Goal: Information Seeking & Learning: Learn about a topic

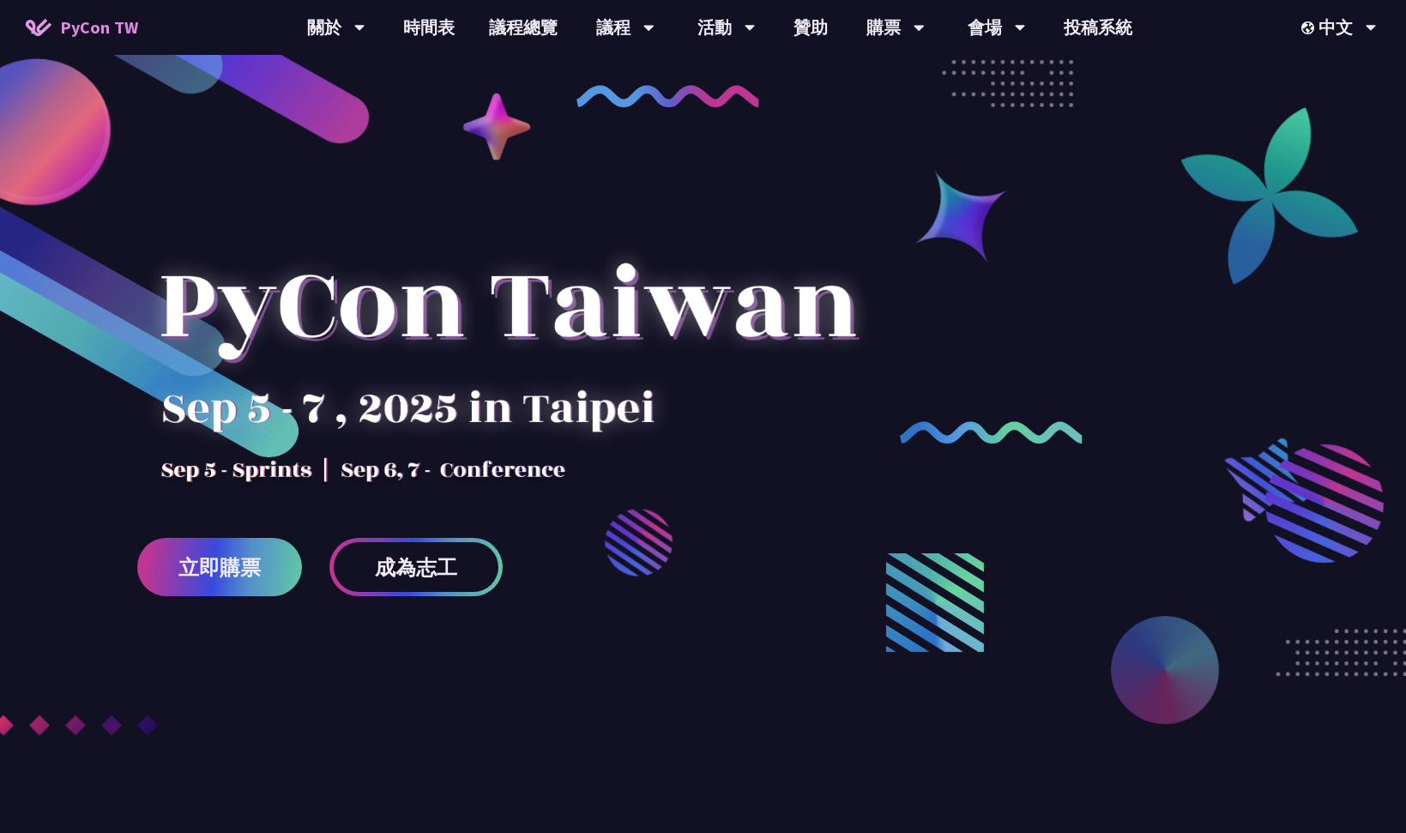
scroll to position [3, 0]
click at [466, 558] on link "成為志工" at bounding box center [416, 566] width 173 height 58
click at [490, 463] on div at bounding box center [507, 335] width 741 height 300
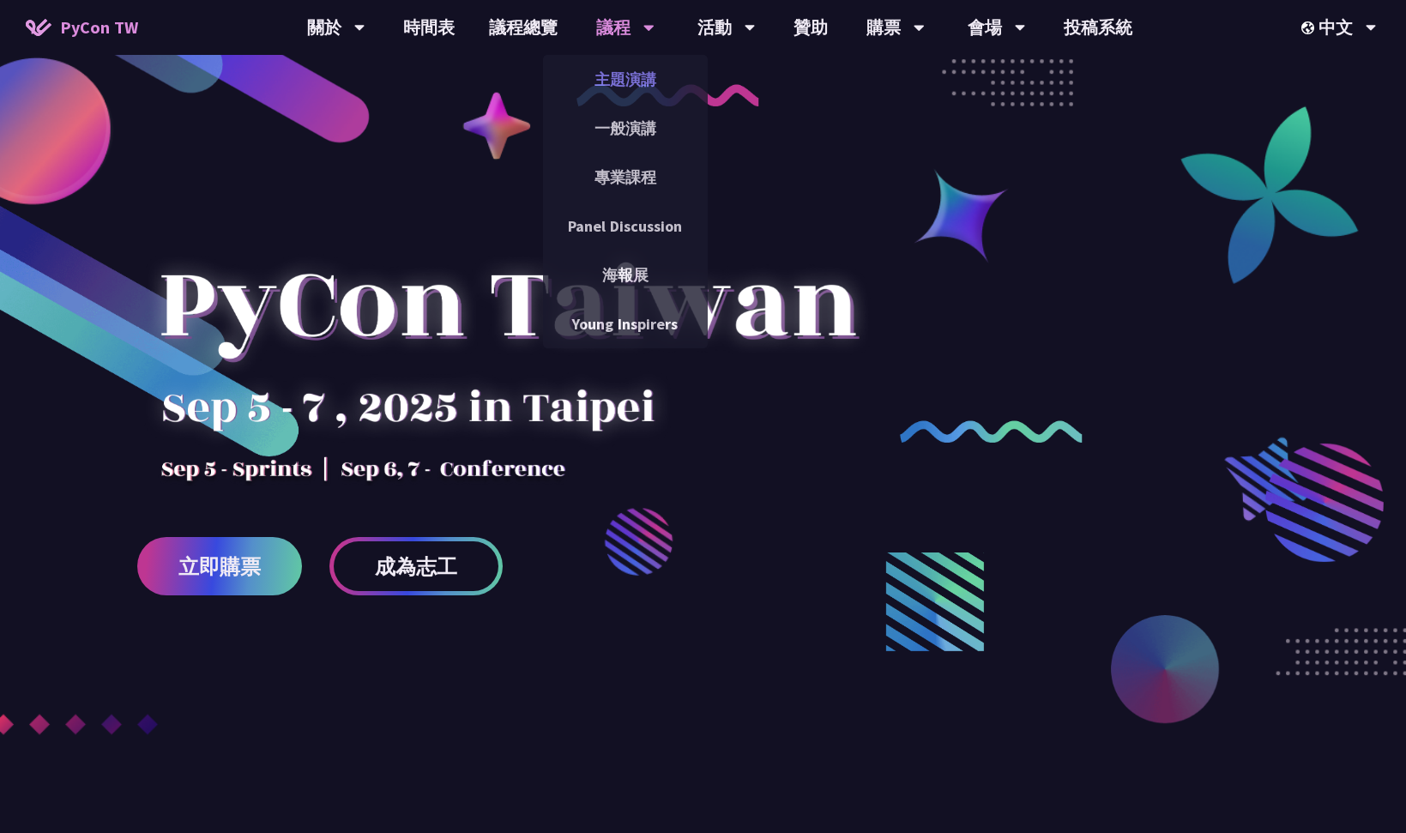
click at [636, 82] on link "主題演講" at bounding box center [625, 79] width 165 height 40
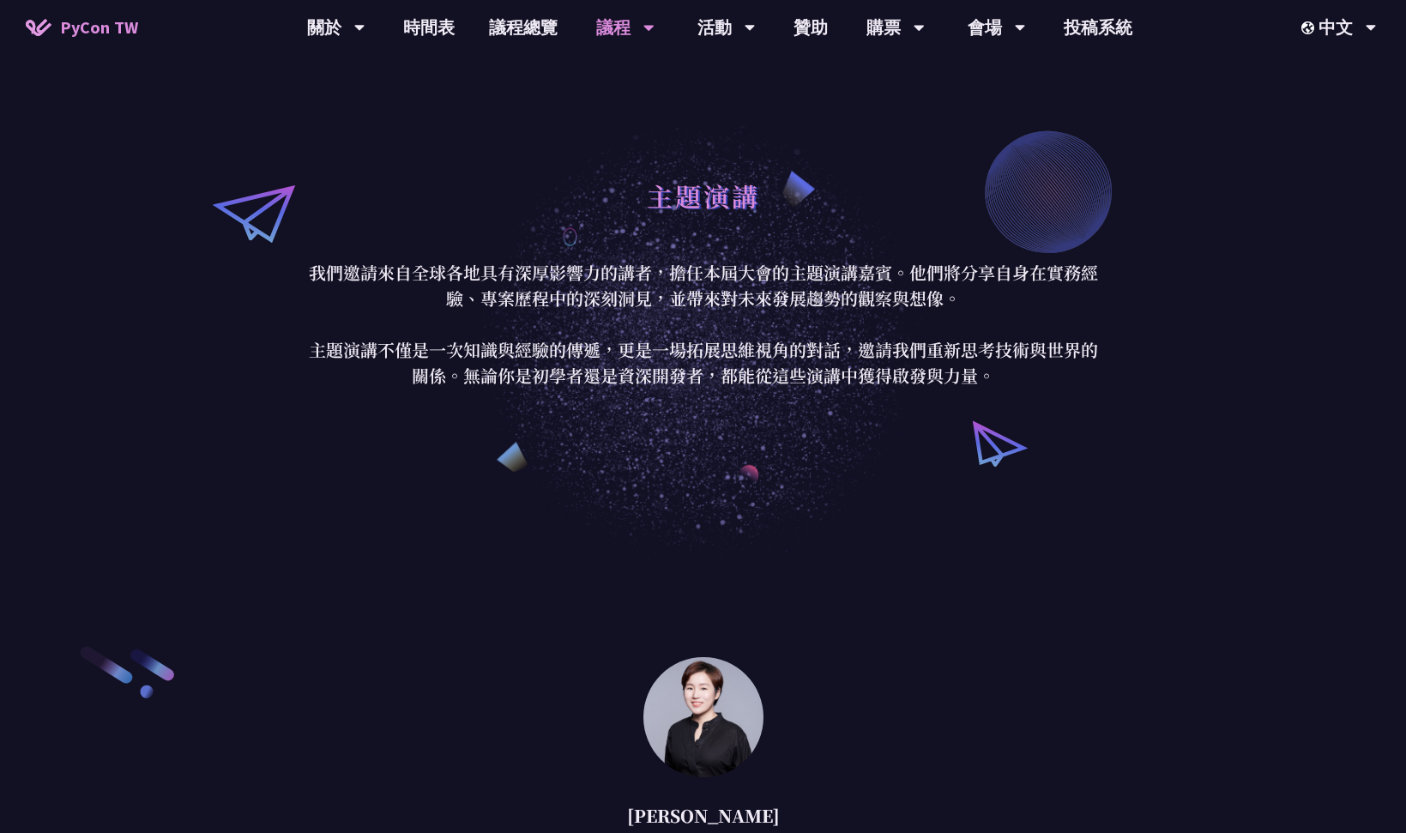
click at [608, 290] on p "我們邀請來自全球各地具有深厚影響力的講者，擔任本屆大會的主題演講嘉賓。他們將分享自身在實務經驗、專案歷程中的深刻洞見，並帶來對未來發展趨勢的觀察與想像。 主題…" at bounding box center [704, 324] width 798 height 129
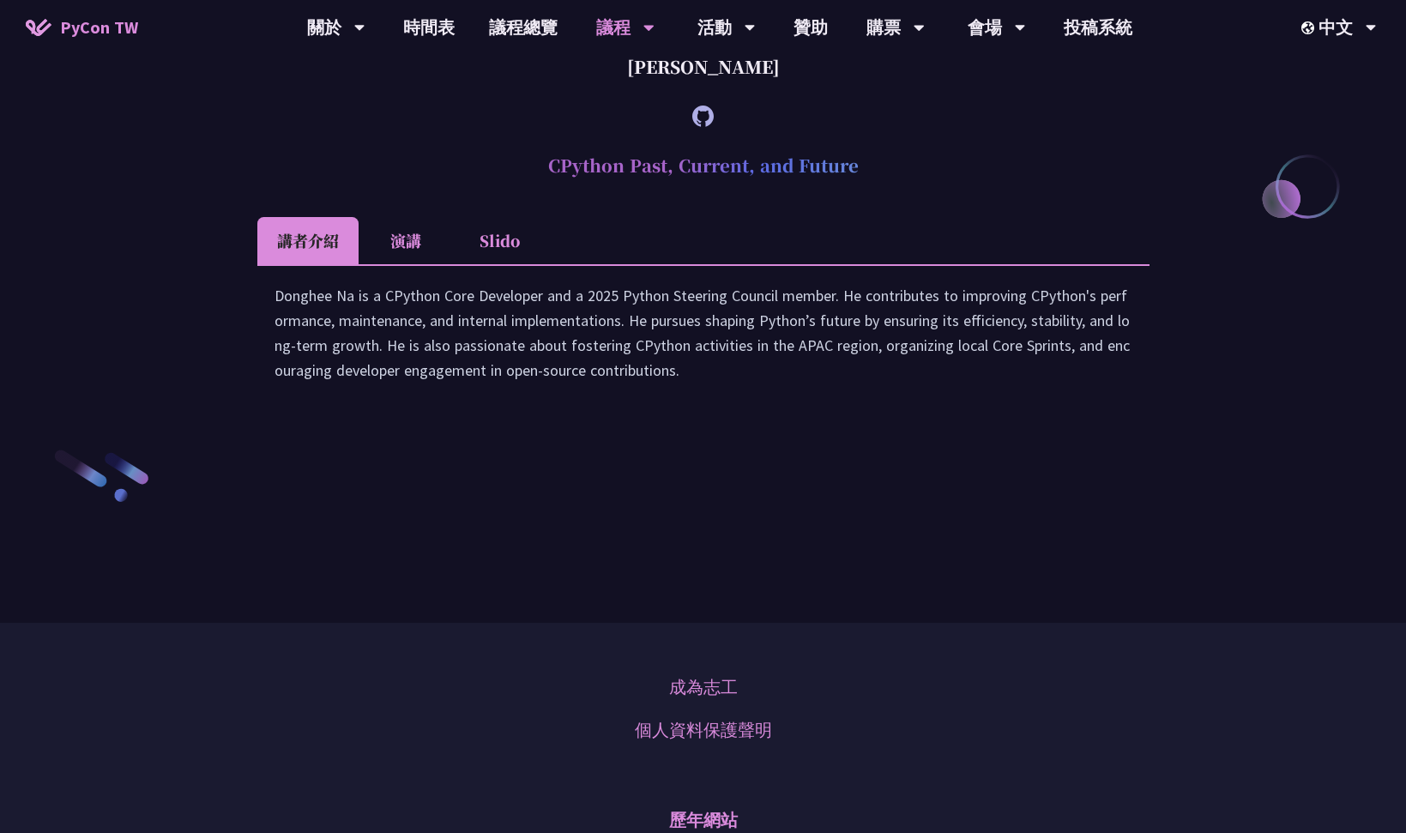
scroll to position [2448, 0]
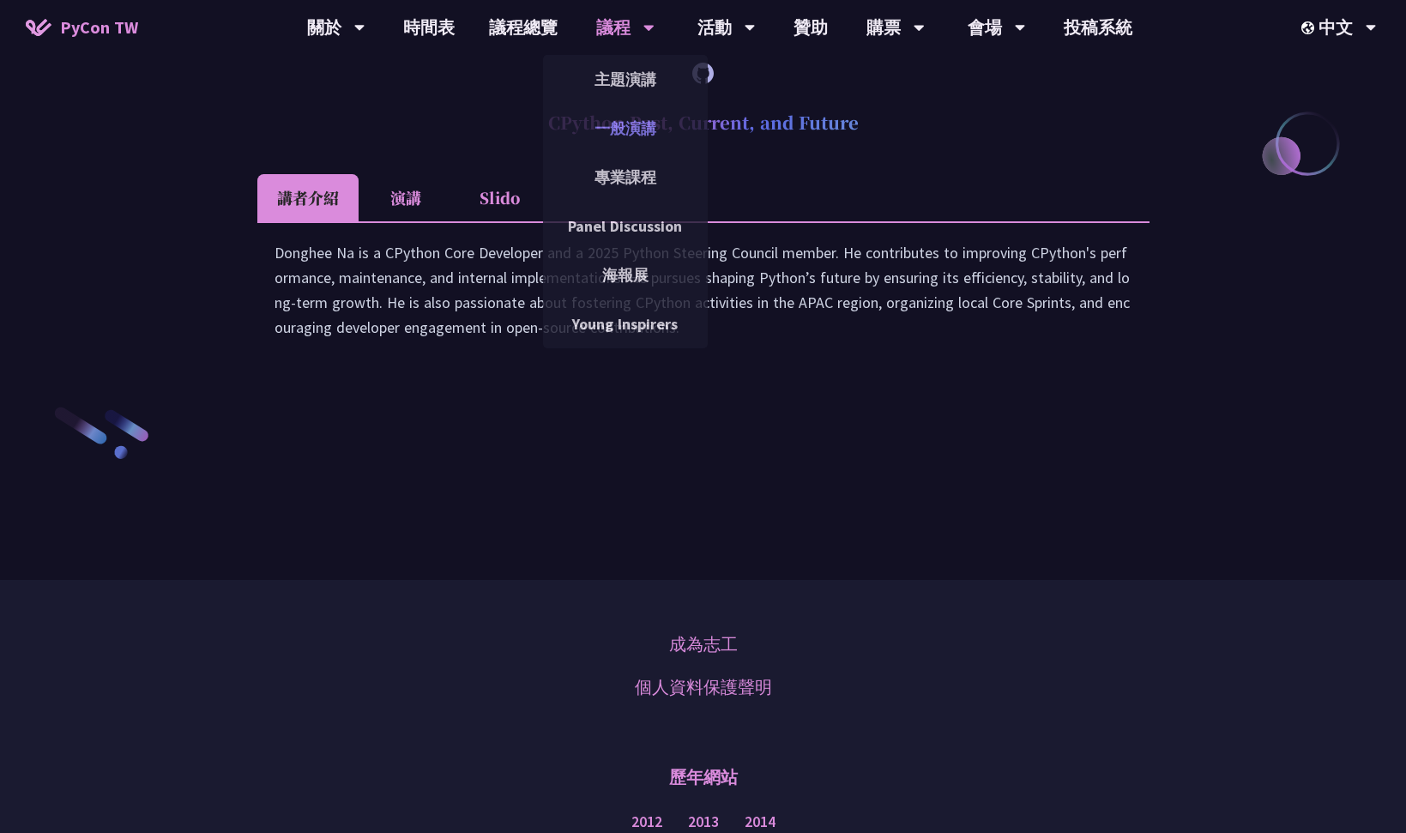
click at [638, 138] on link "一般演講" at bounding box center [625, 128] width 165 height 40
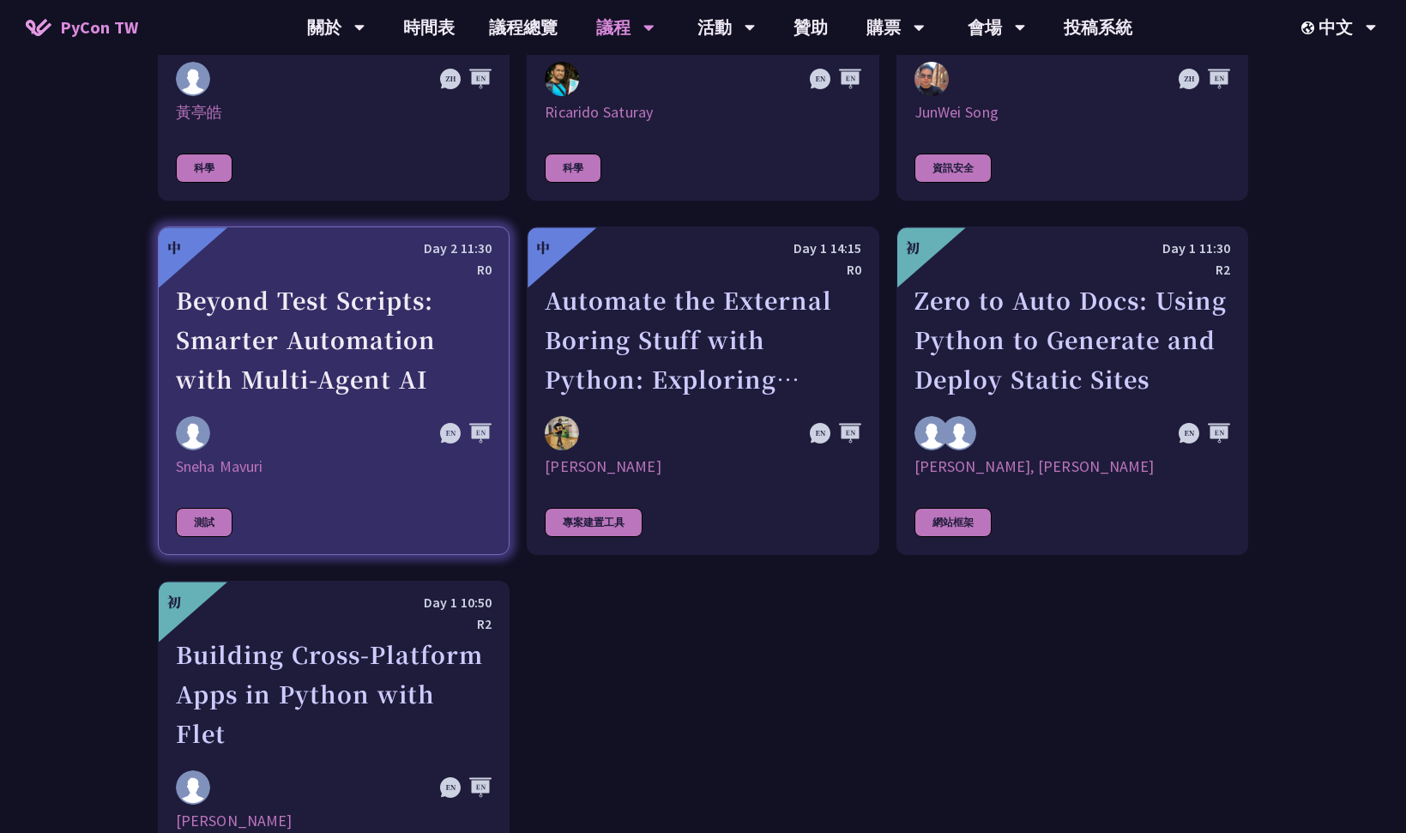
scroll to position [4896, 0]
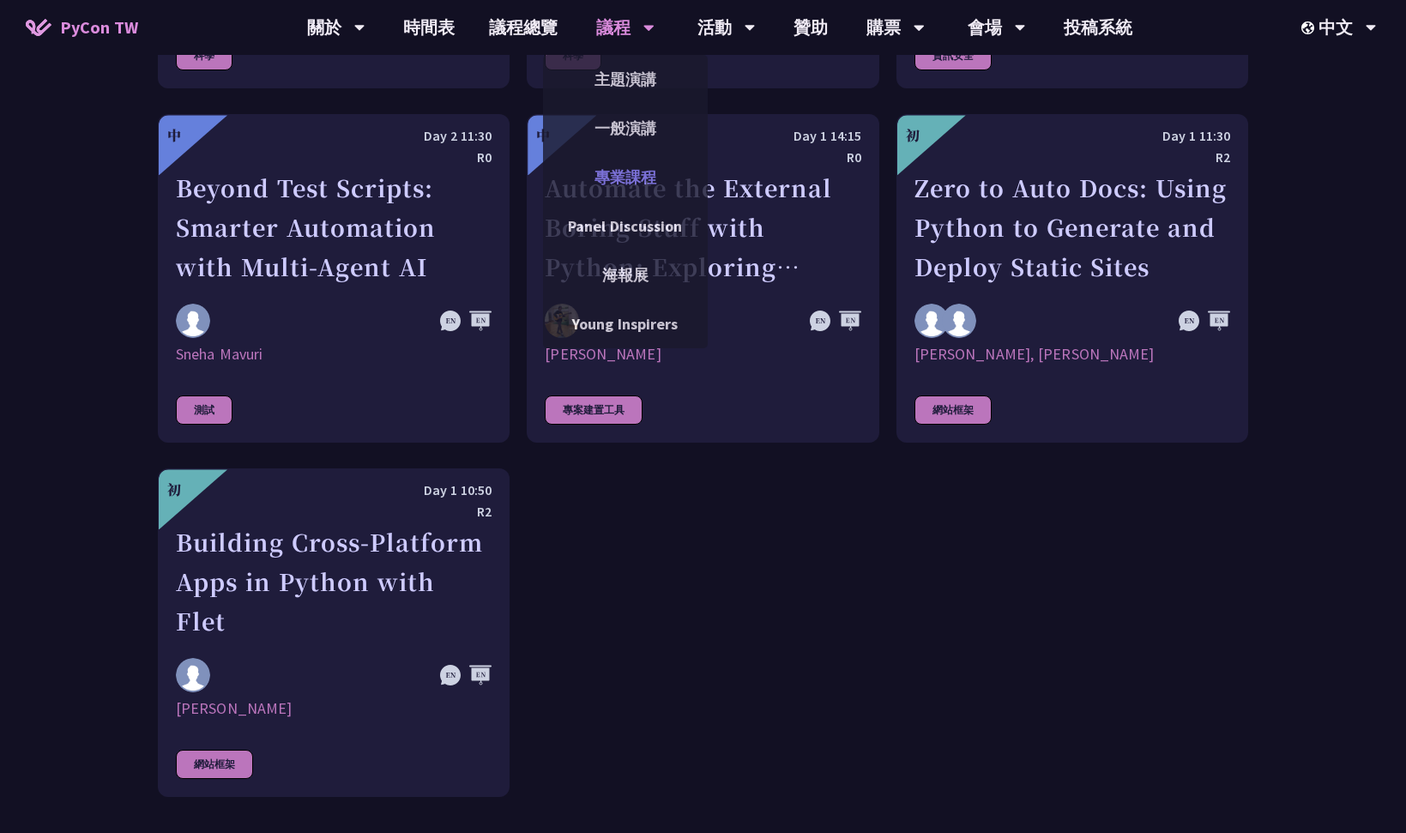
click at [615, 180] on link "專業課程" at bounding box center [625, 177] width 165 height 40
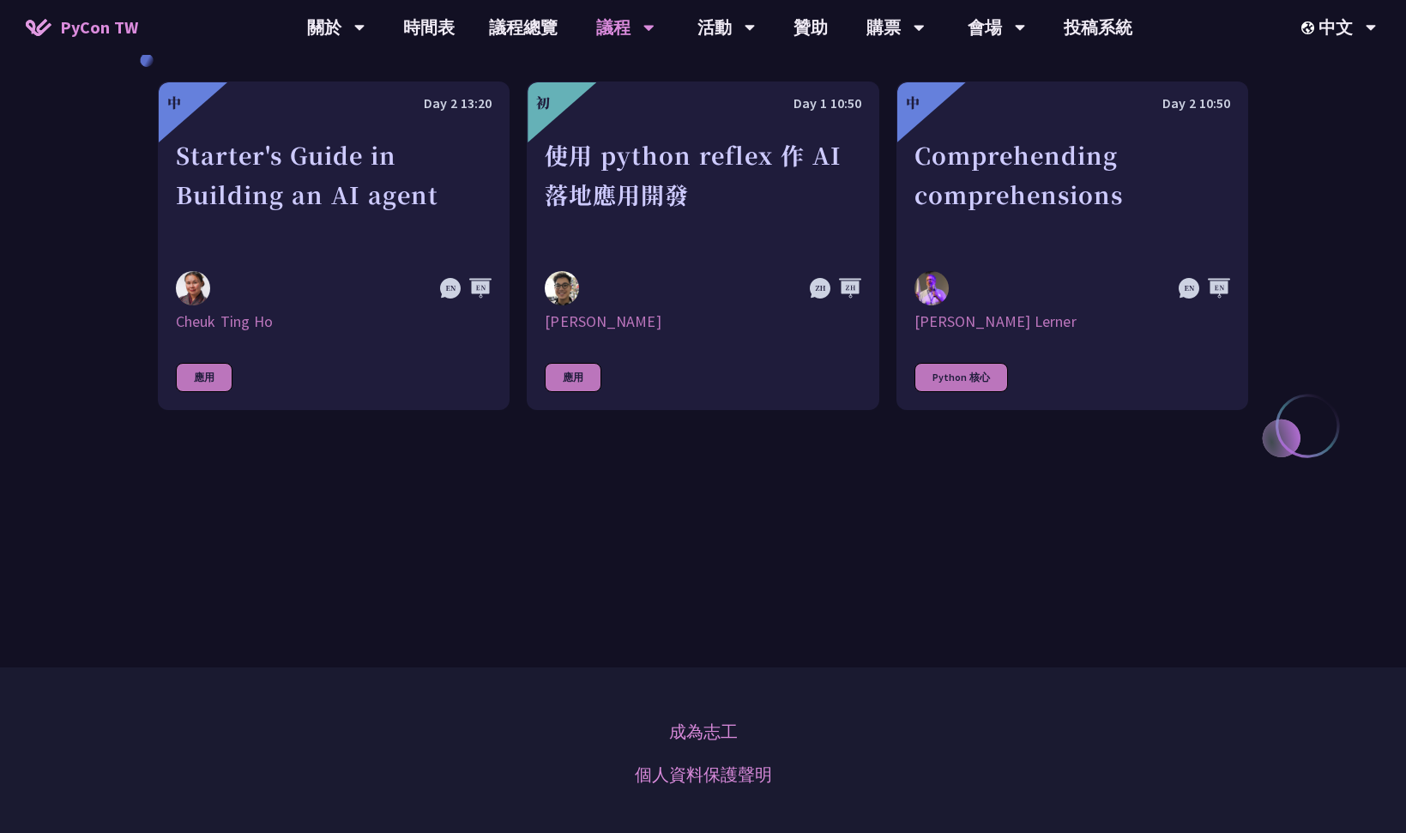
scroll to position [648, 0]
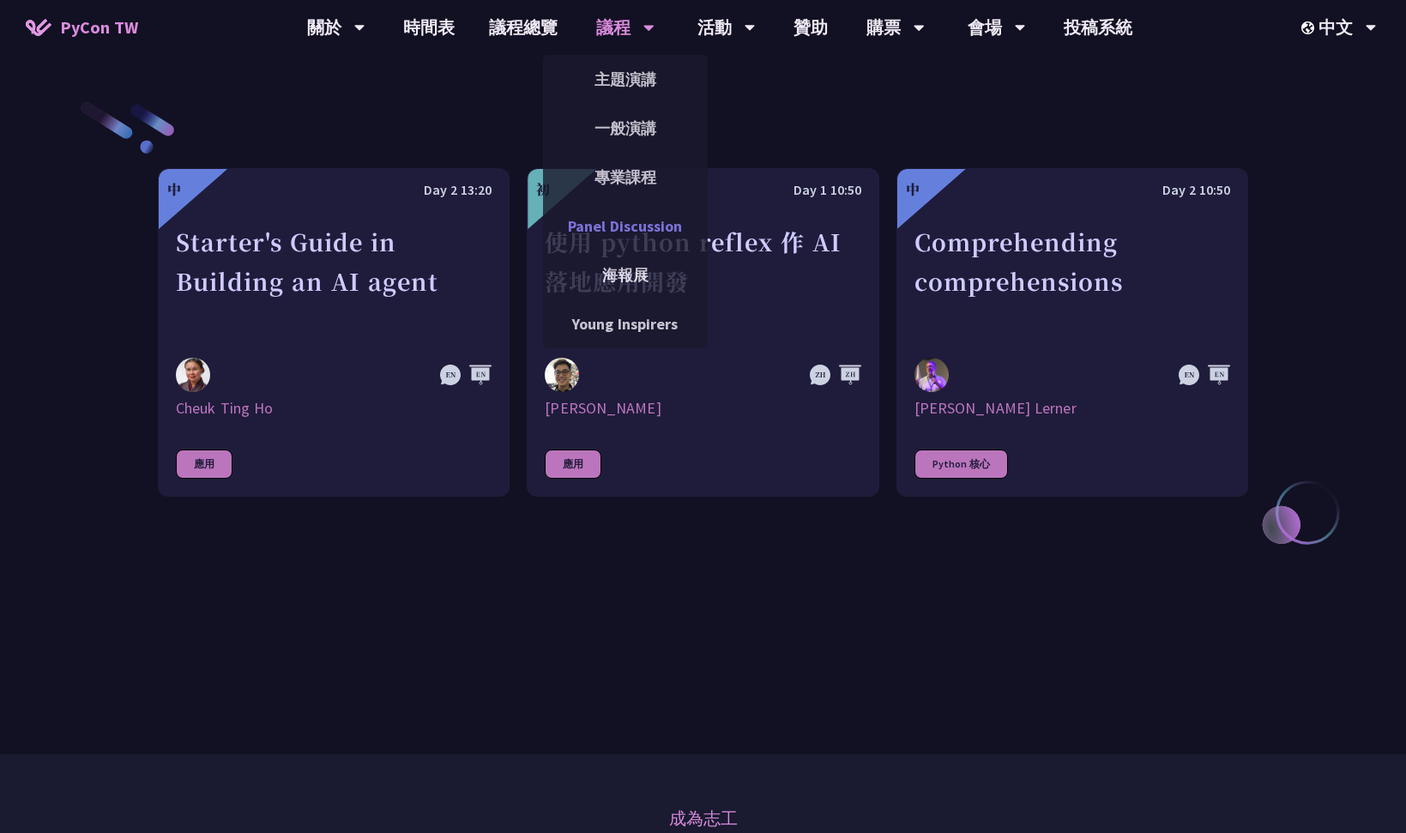
click at [631, 215] on link "Panel Discussion" at bounding box center [625, 226] width 165 height 40
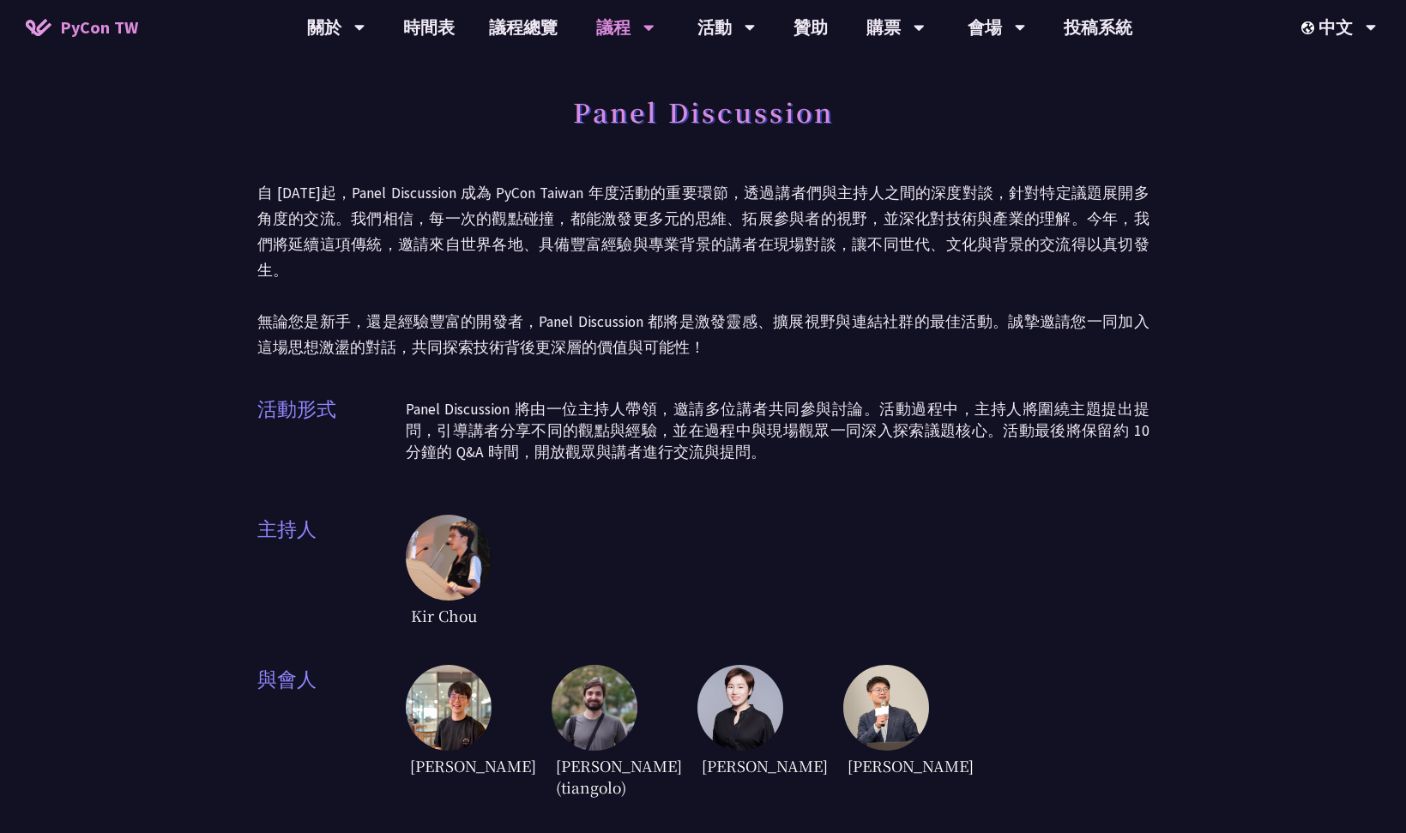
click at [240, 300] on div "Panel Discussion 自 [DATE]起，Panel Discussion 成為 PyCon Taiwan 年度活動的重要環節，透過講者們與主持人…" at bounding box center [703, 655] width 1406 height 1310
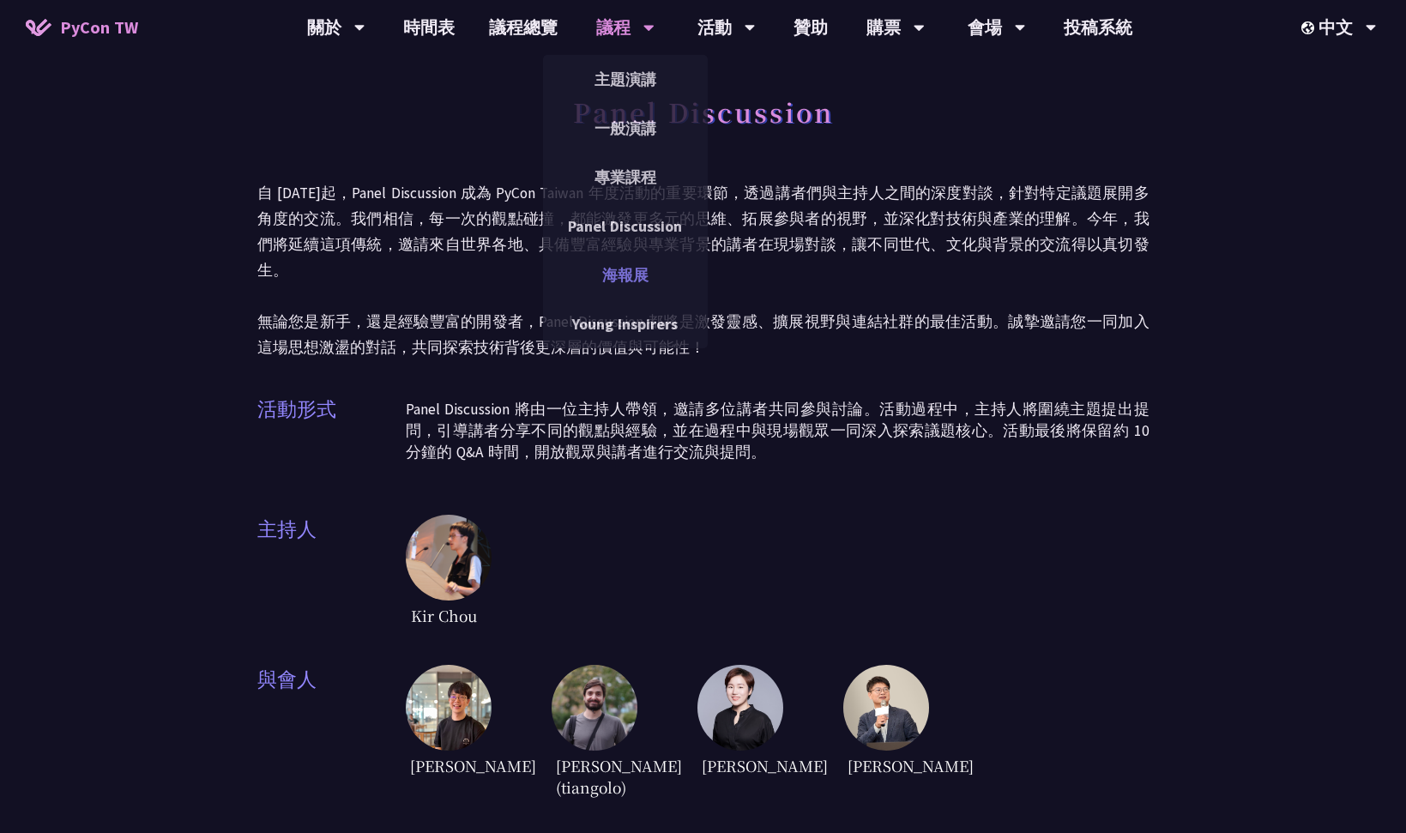
click at [635, 273] on link "海報展" at bounding box center [625, 275] width 165 height 40
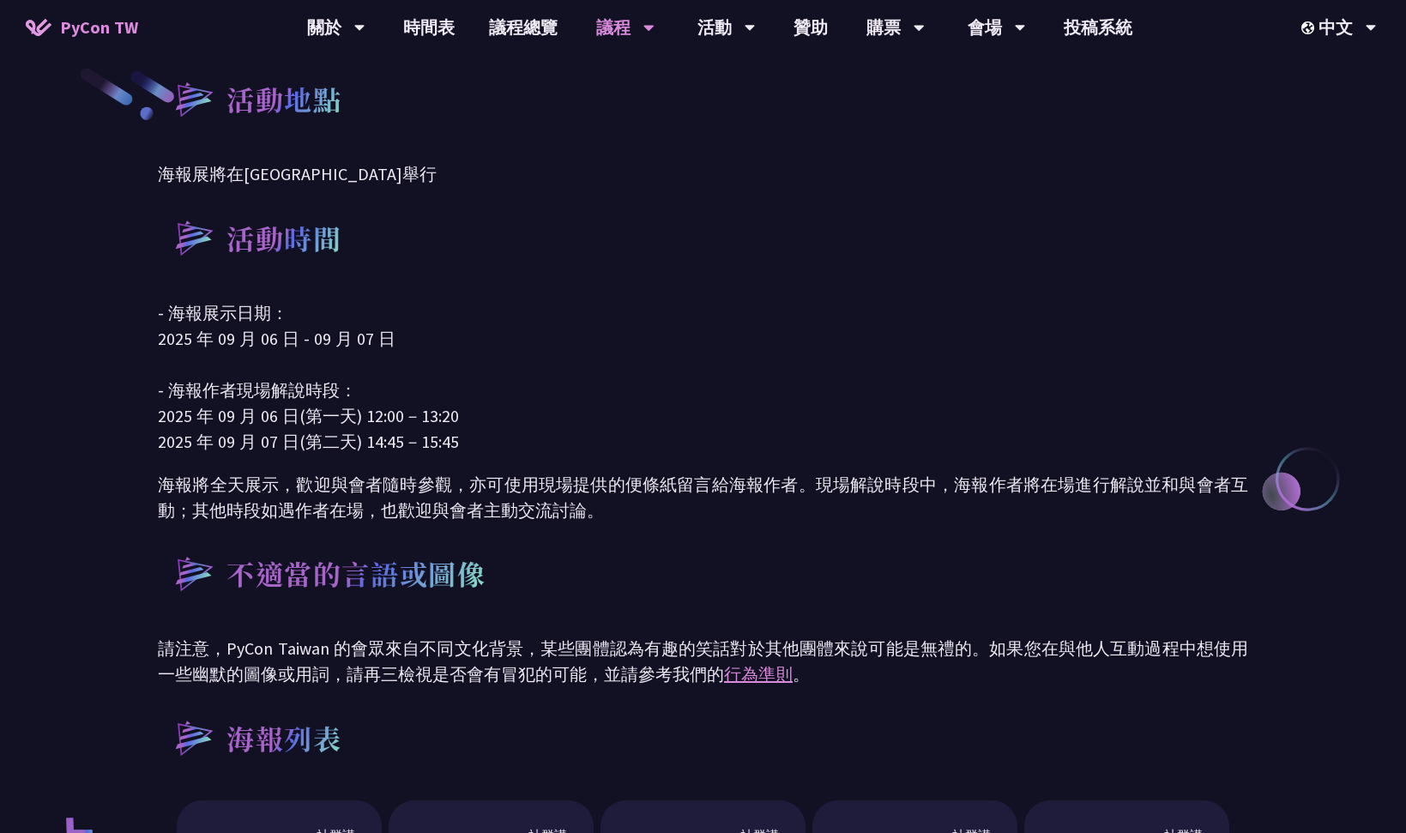
scroll to position [816, 0]
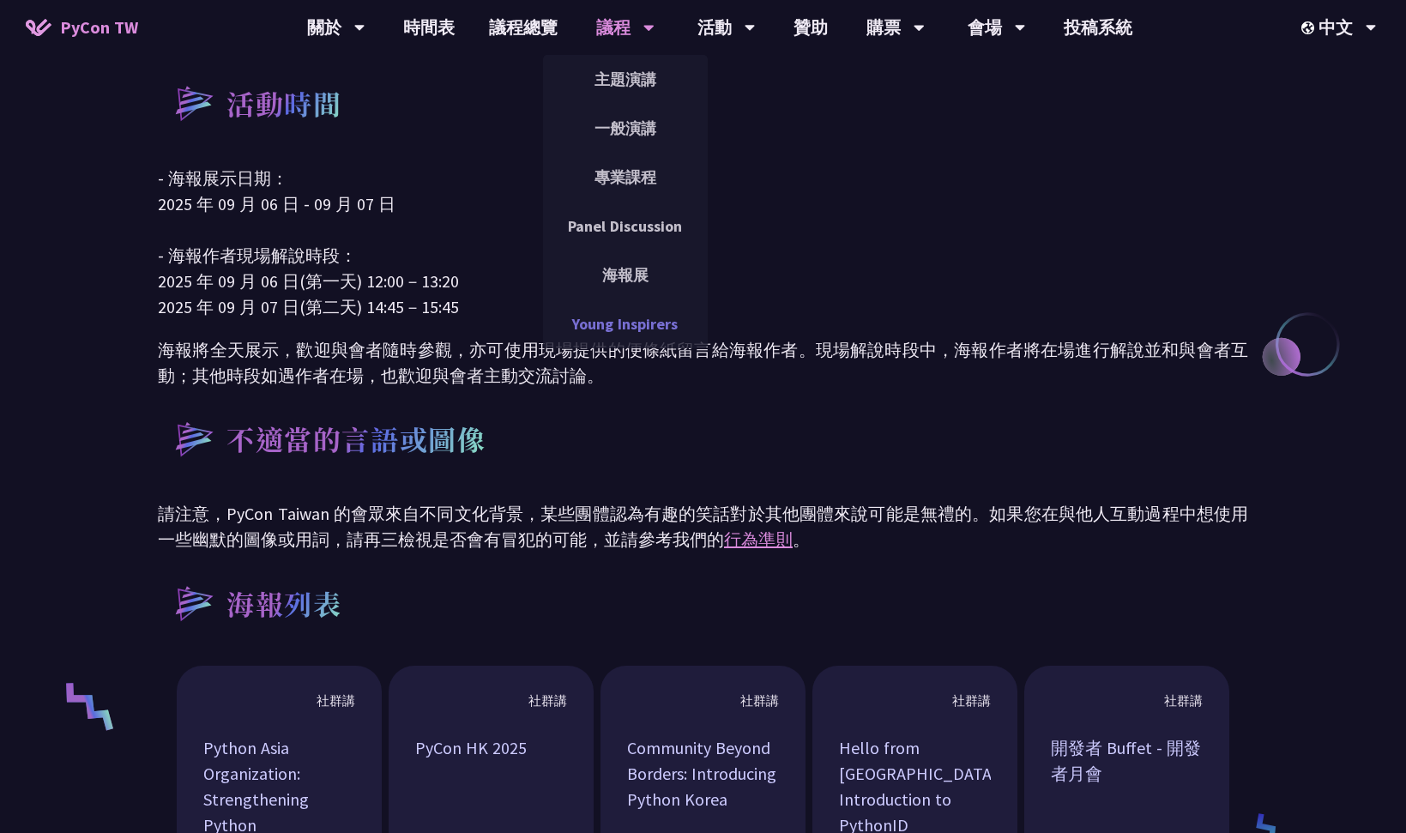
click at [663, 316] on link "Young Inspirers" at bounding box center [625, 324] width 165 height 40
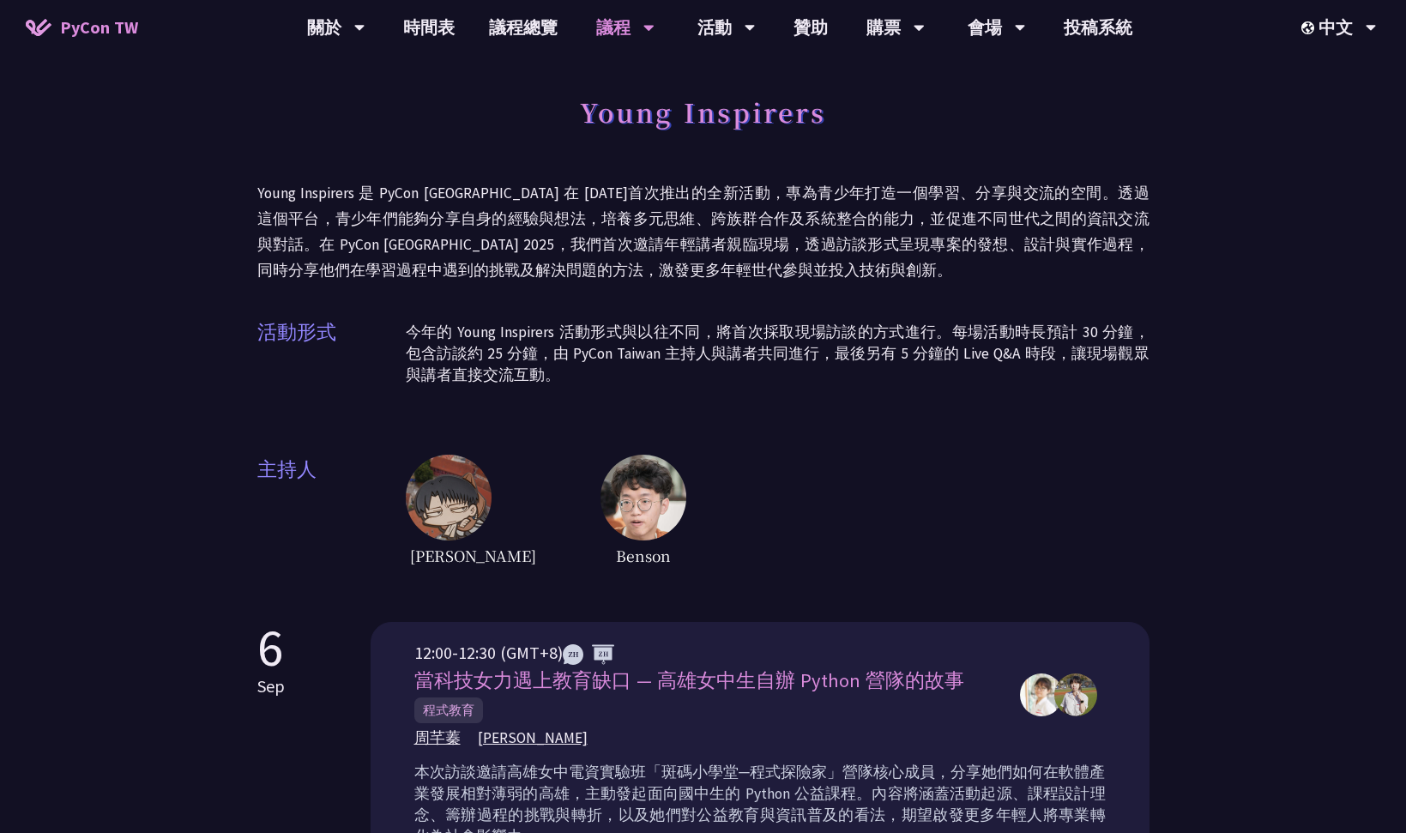
click at [837, 330] on p "今年的 Young Inspirers 活動形式與以往不同，將首次採取現場訪談的方式進行。每場活動時長預計 30 分鐘，包含訪談約 25 分鐘，由 PyCon…" at bounding box center [778, 354] width 744 height 64
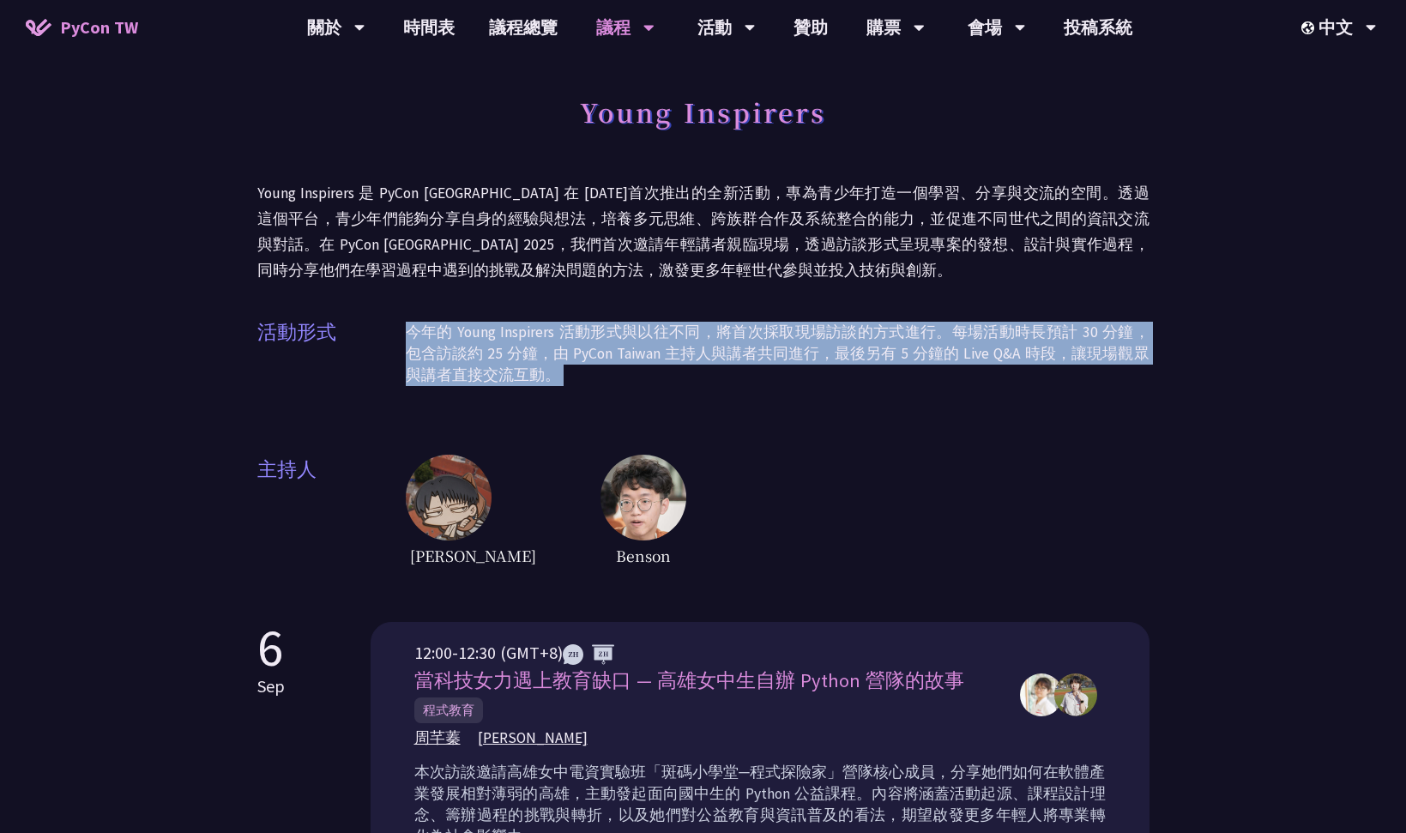
click at [837, 330] on p "今年的 Young Inspirers 活動形式與以往不同，將首次採取現場訪談的方式進行。每場活動時長預計 30 分鐘，包含訪談約 25 分鐘，由 PyCon…" at bounding box center [778, 354] width 744 height 64
click at [839, 345] on p "今年的 Young Inspirers 活動形式與以往不同，將首次採取現場訪談的方式進行。每場活動時長預計 30 分鐘，包含訪談約 25 分鐘，由 PyCon…" at bounding box center [778, 354] width 744 height 64
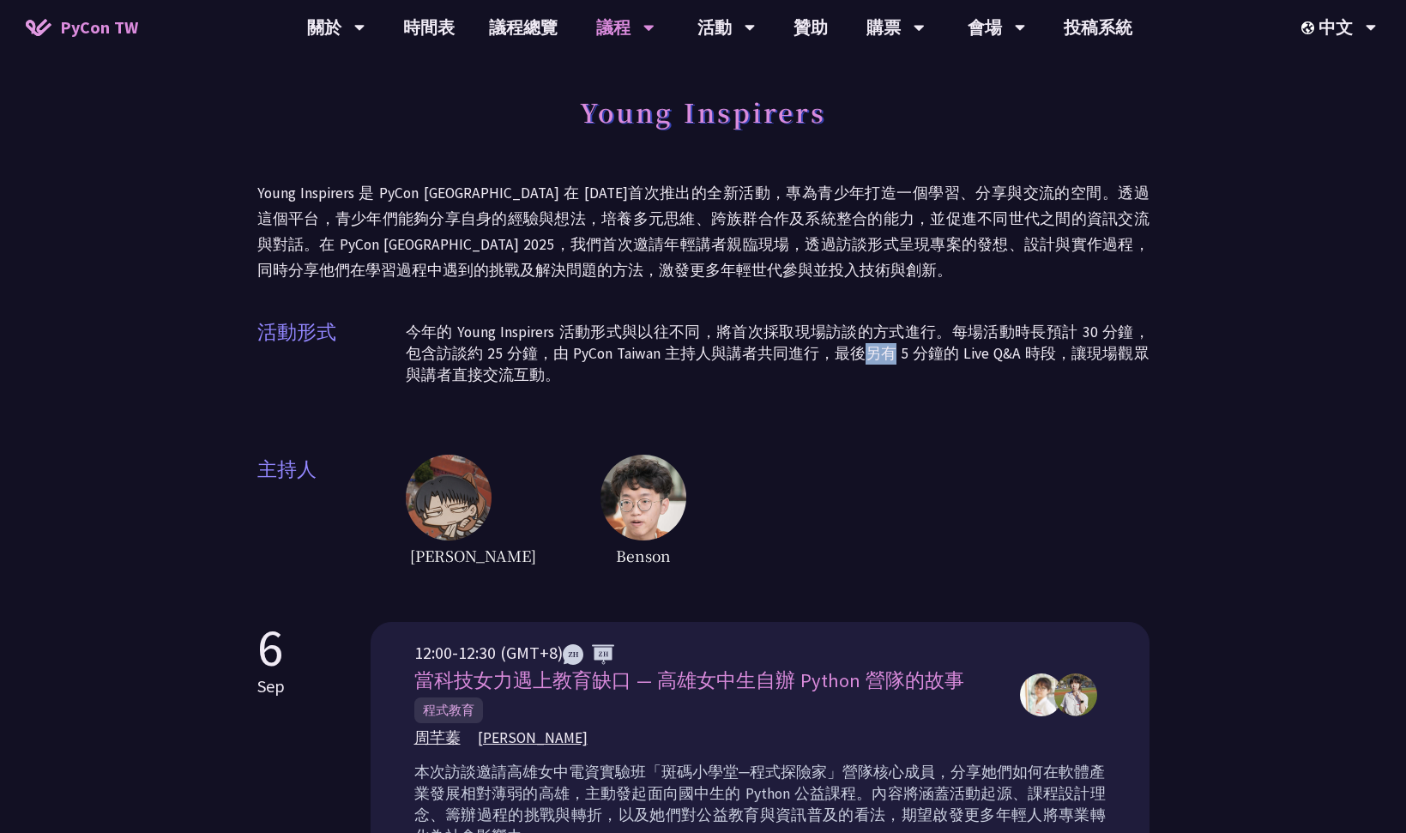
click at [839, 345] on p "今年的 Young Inspirers 活動形式與以往不同，將首次採取現場訪談的方式進行。每場活動時長預計 30 分鐘，包含訪談約 25 分鐘，由 PyCon…" at bounding box center [778, 354] width 744 height 64
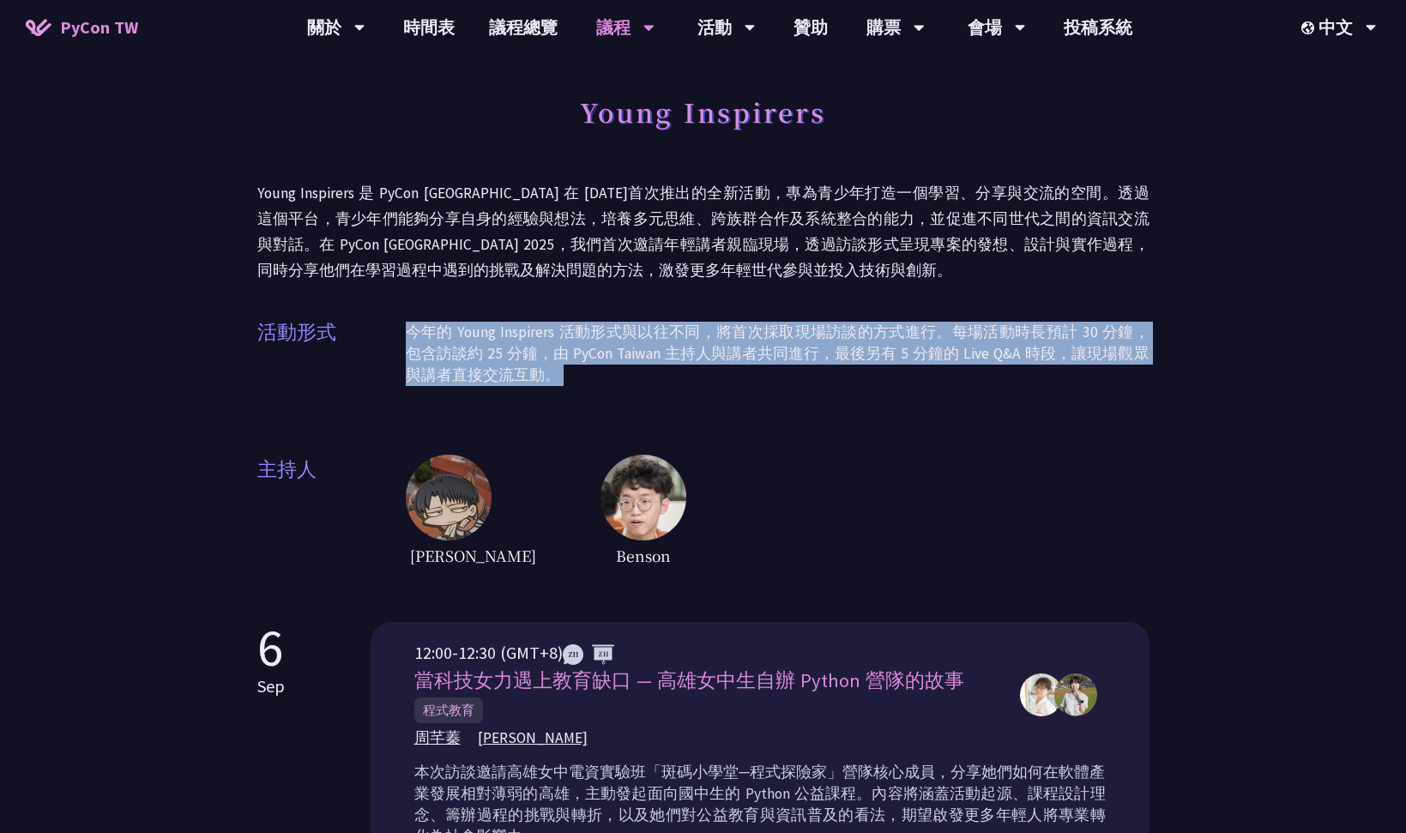
click at [839, 345] on p "今年的 Young Inspirers 活動形式與以往不同，將首次採取現場訪談的方式進行。每場活動時長預計 30 分鐘，包含訪談約 25 分鐘，由 PyCon…" at bounding box center [778, 354] width 744 height 64
click at [777, 352] on p "今年的 Young Inspirers 活動形式與以往不同，將首次採取現場訪談的方式進行。每場活動時長預計 30 分鐘，包含訪談約 25 分鐘，由 PyCon…" at bounding box center [778, 354] width 744 height 64
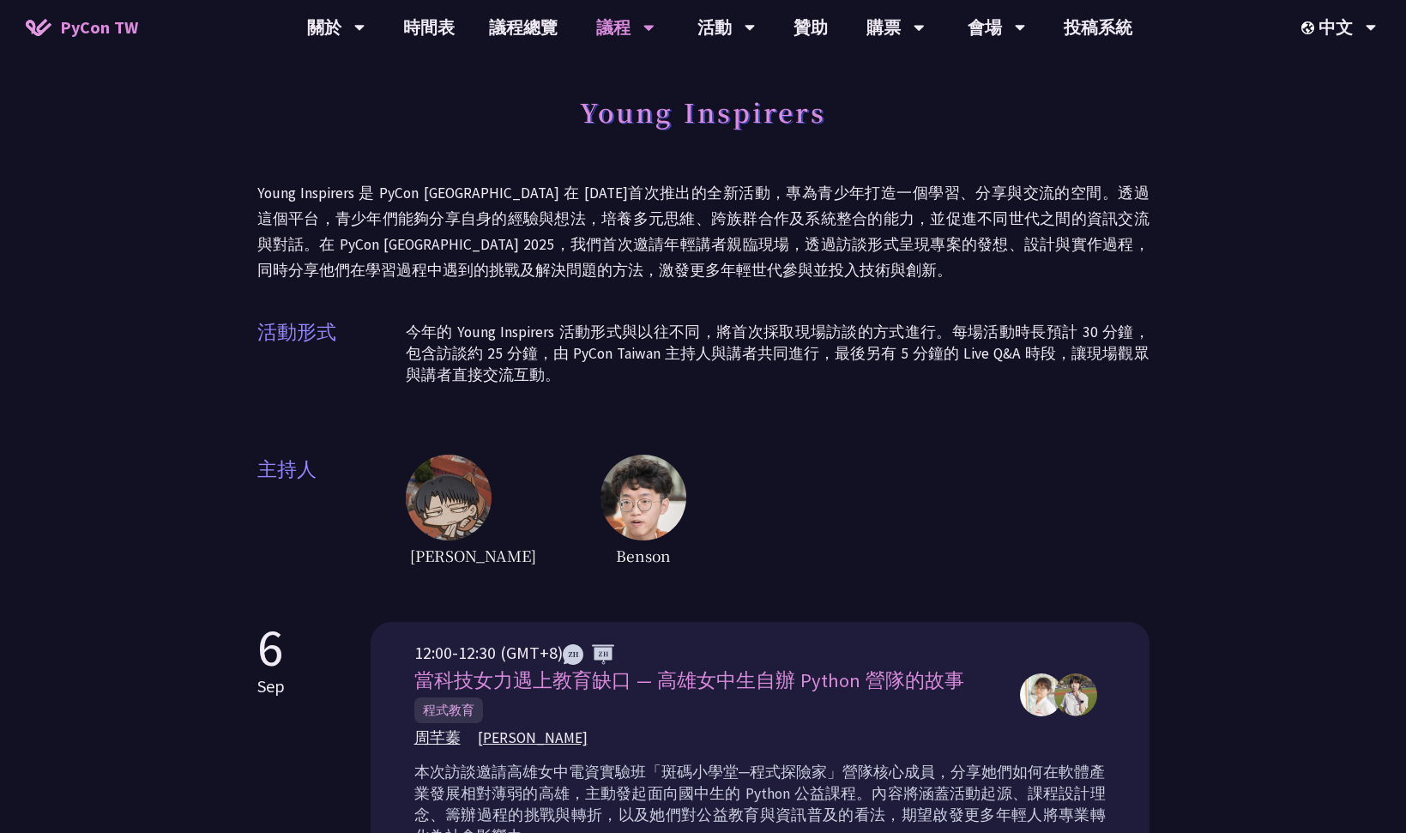
click at [789, 505] on div "[PERSON_NAME]" at bounding box center [778, 513] width 744 height 116
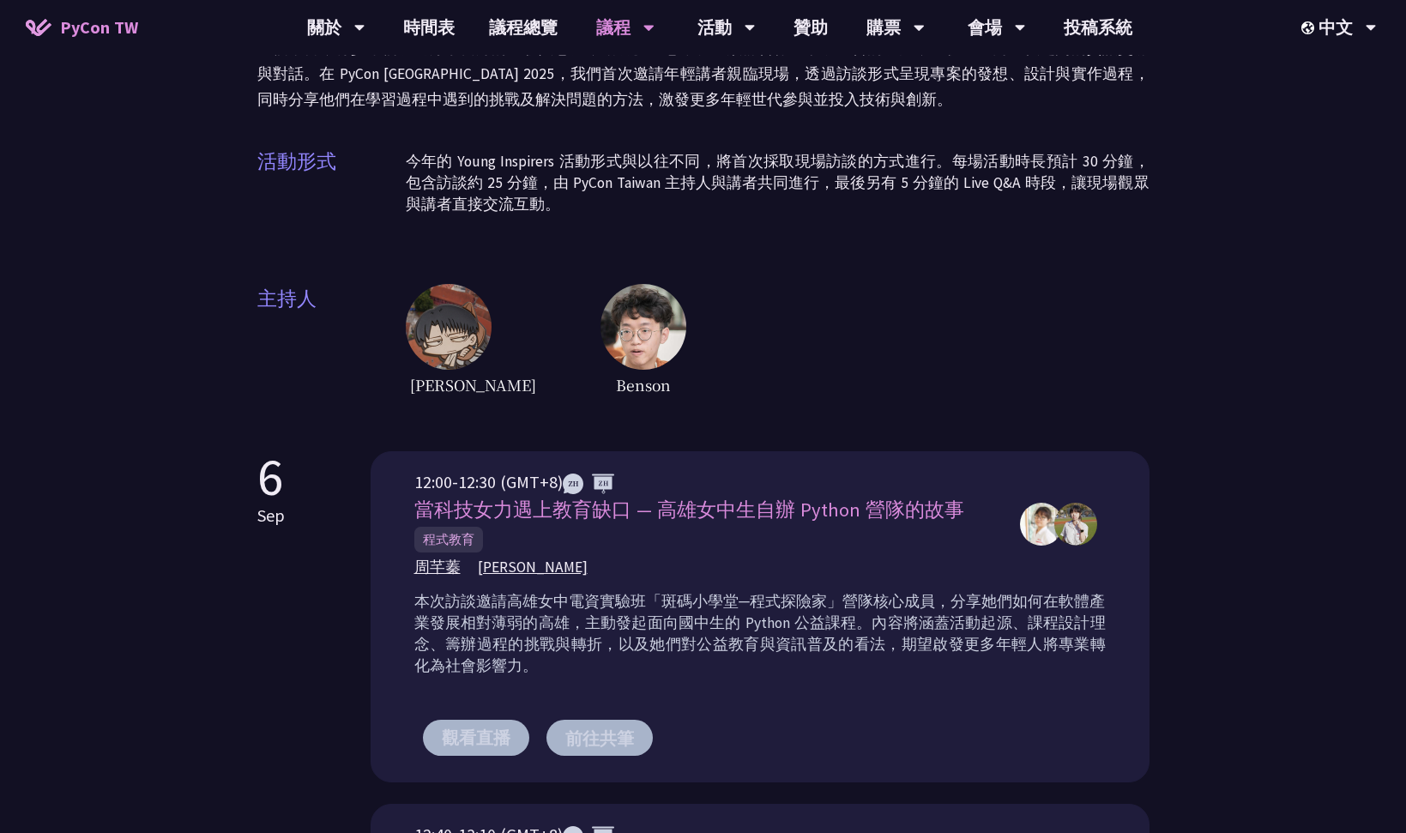
scroll to position [172, 0]
click at [790, 610] on p "本次訪談邀請高雄女中電資實驗班「斑碼小學堂─程式探險家」營隊核心成員，分享她們如何在軟體產業發展相對薄弱的高雄，主動發起面向國中生的 Python 公益課程。…" at bounding box center [760, 633] width 692 height 86
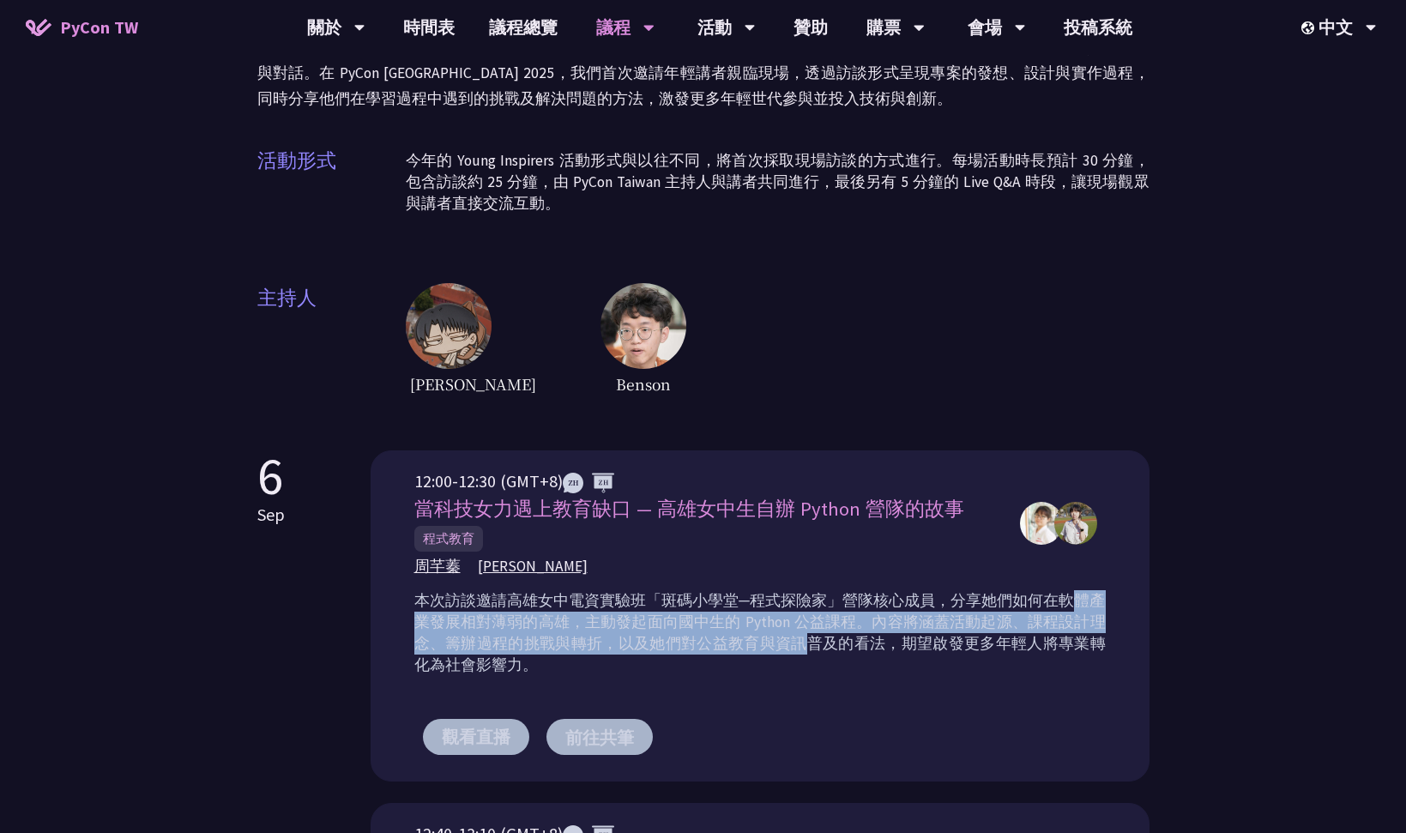
drag, startPoint x: 507, startPoint y: 597, endPoint x: 892, endPoint y: 618, distance: 385.0
click at [892, 618] on p "本次訪談邀請高雄女中電資實驗班「斑碼小學堂─程式探險家」營隊核心成員，分享她們如何在軟體產業發展相對薄弱的高雄，主動發起面向國中生的 Python 公益課程。…" at bounding box center [760, 633] width 692 height 86
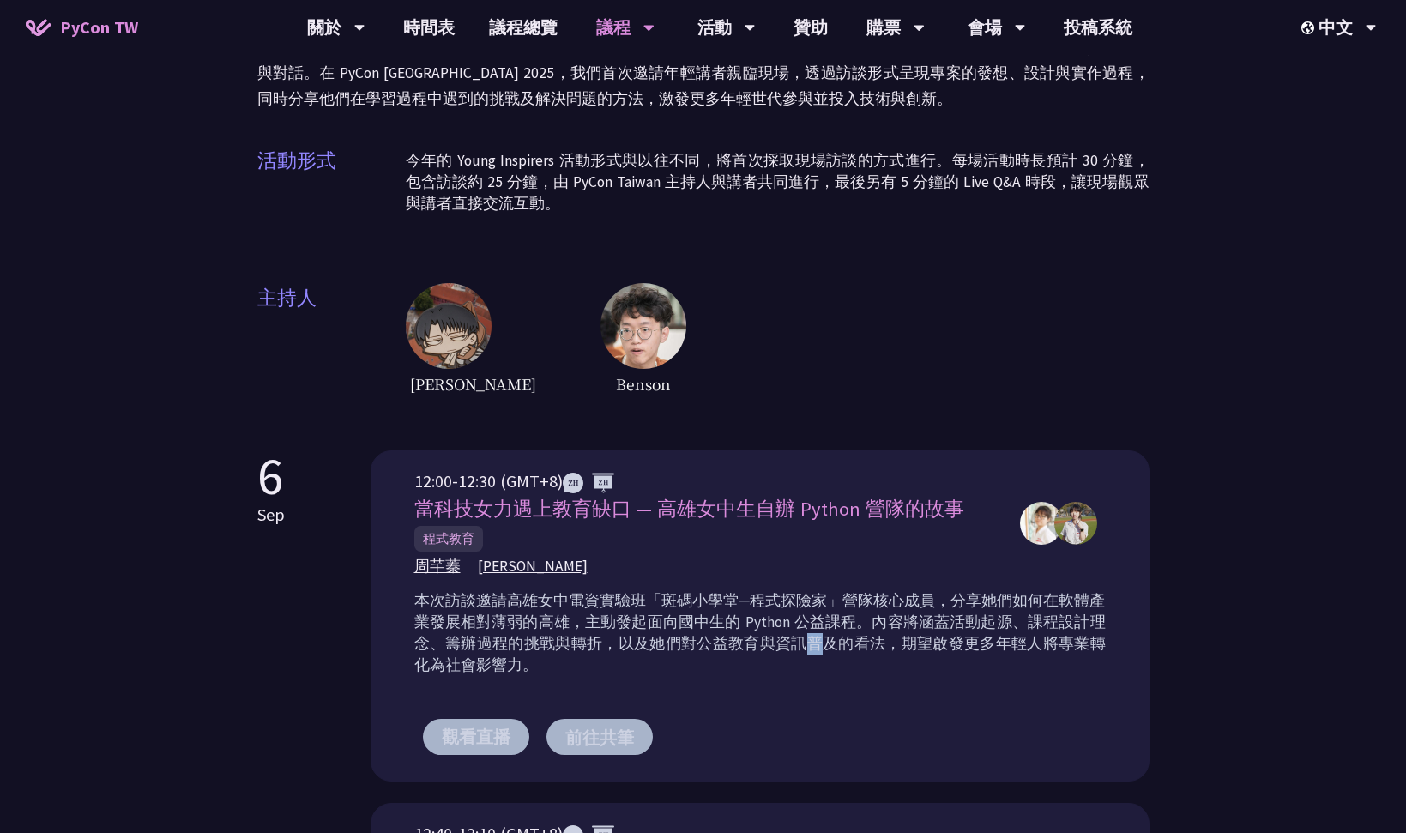
click at [892, 618] on p "本次訪談邀請高雄女中電資實驗班「斑碼小學堂─程式探險家」營隊核心成員，分享她們如何在軟體產業發展相對薄弱的高雄，主動發起面向國中生的 Python 公益課程。…" at bounding box center [760, 633] width 692 height 86
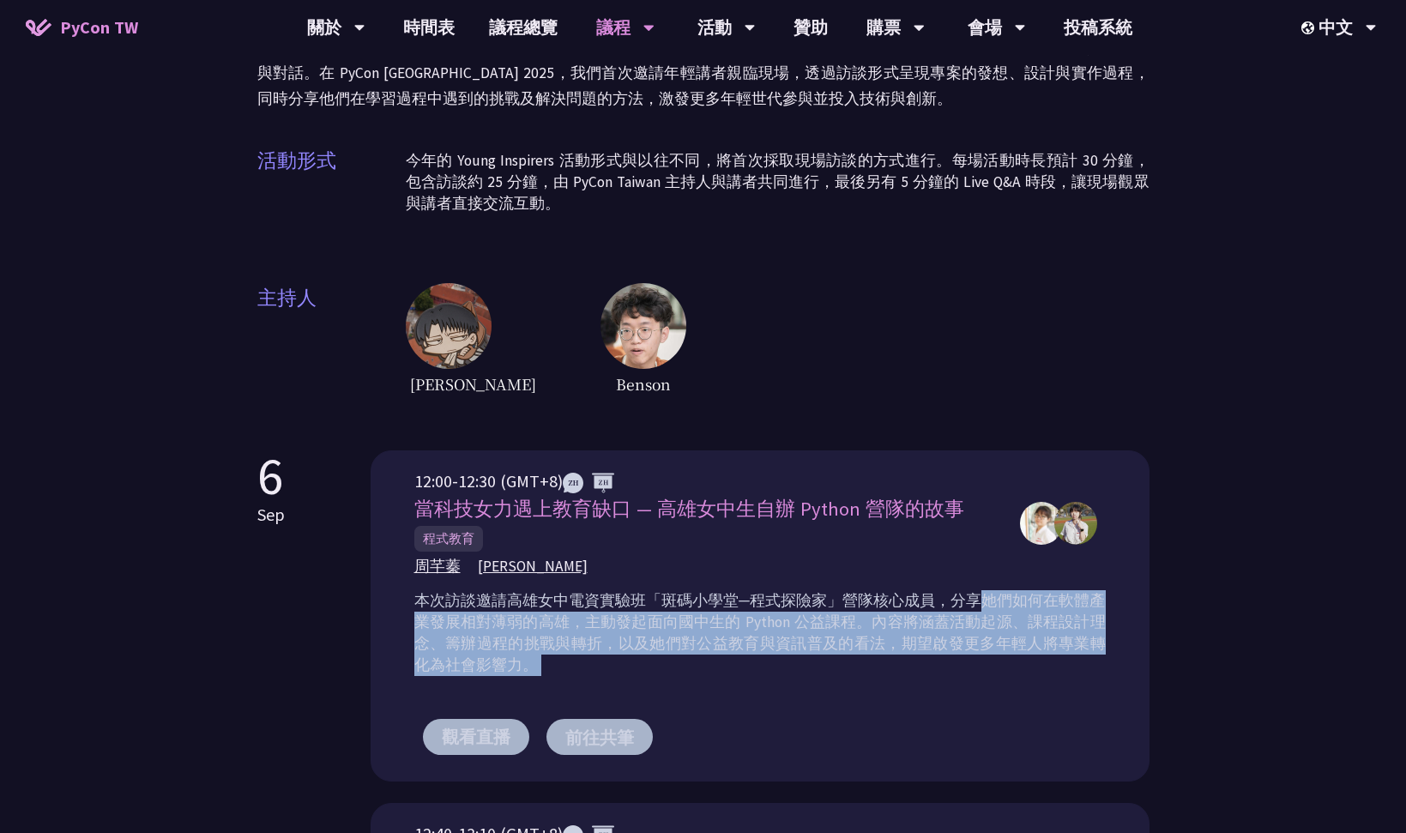
click at [892, 618] on p "本次訪談邀請高雄女中電資實驗班「斑碼小學堂─程式探險家」營隊核心成員，分享她們如何在軟體產業發展相對薄弱的高雄，主動發起面向國中生的 Python 公益課程。…" at bounding box center [760, 633] width 692 height 86
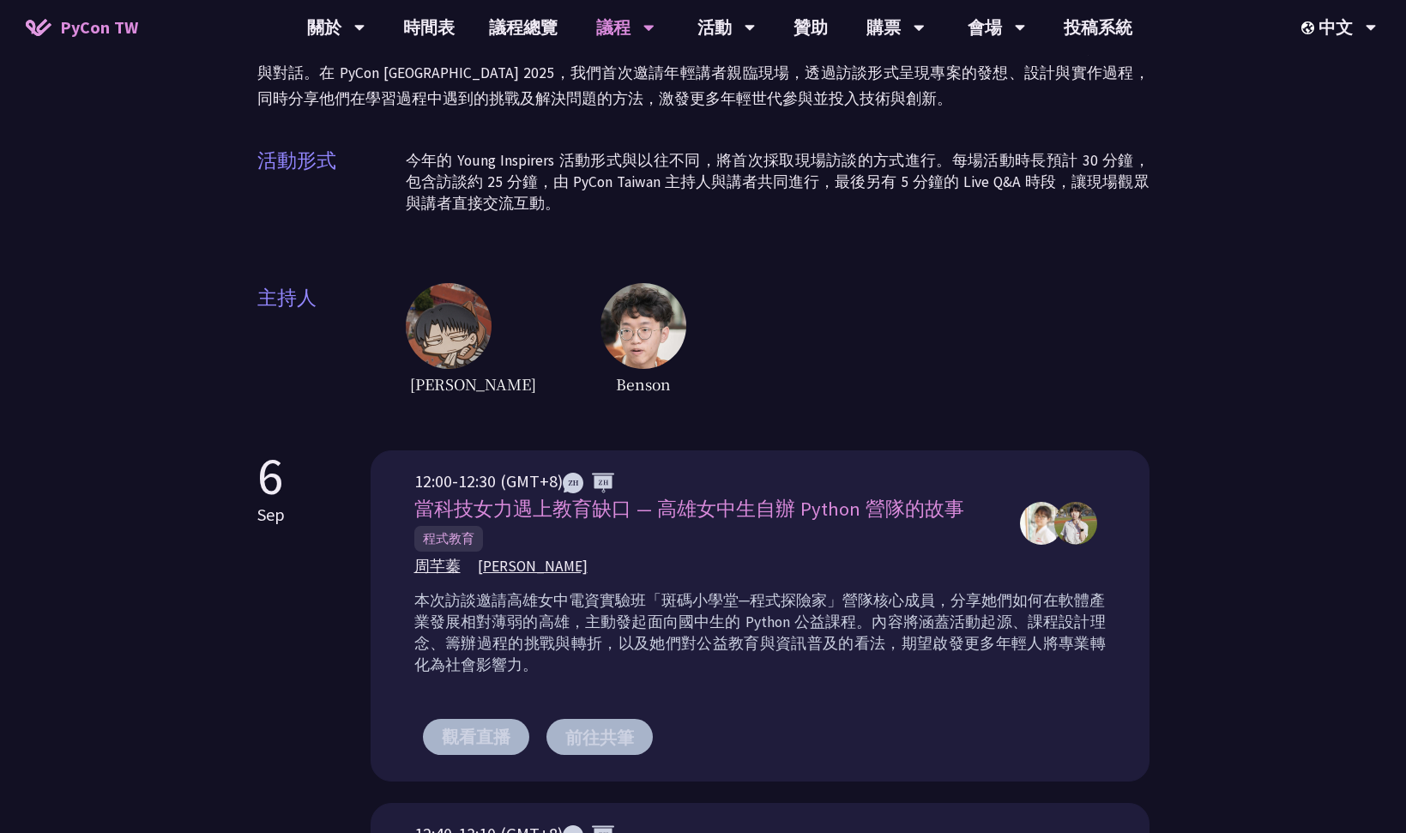
click at [1229, 561] on div "Young Inspirers Young Inspirers 是 PyCon [GEOGRAPHIC_DATA] 在 [DATE]首次推出的全新活動，專為青…" at bounding box center [703, 723] width 1406 height 1790
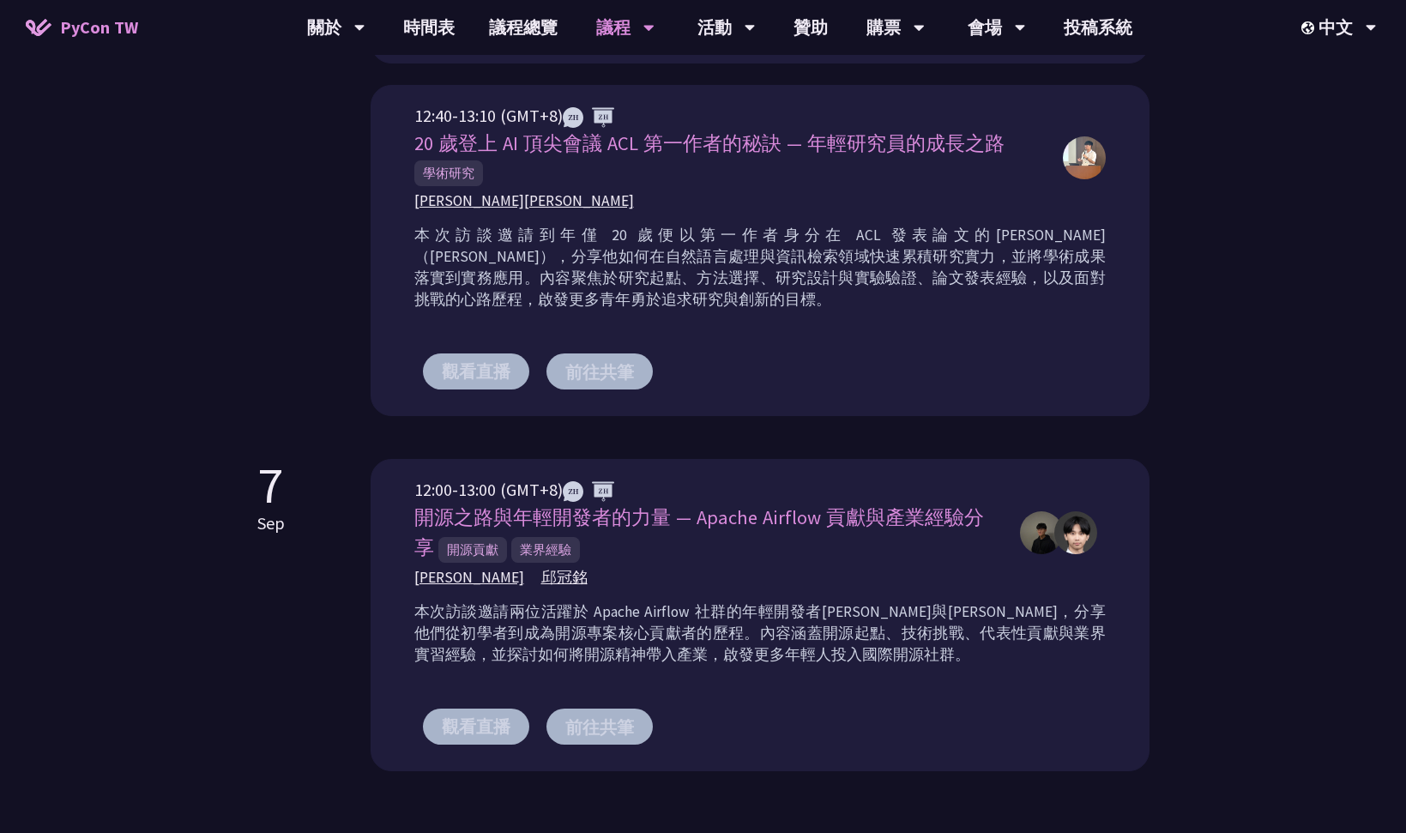
scroll to position [1483, 0]
